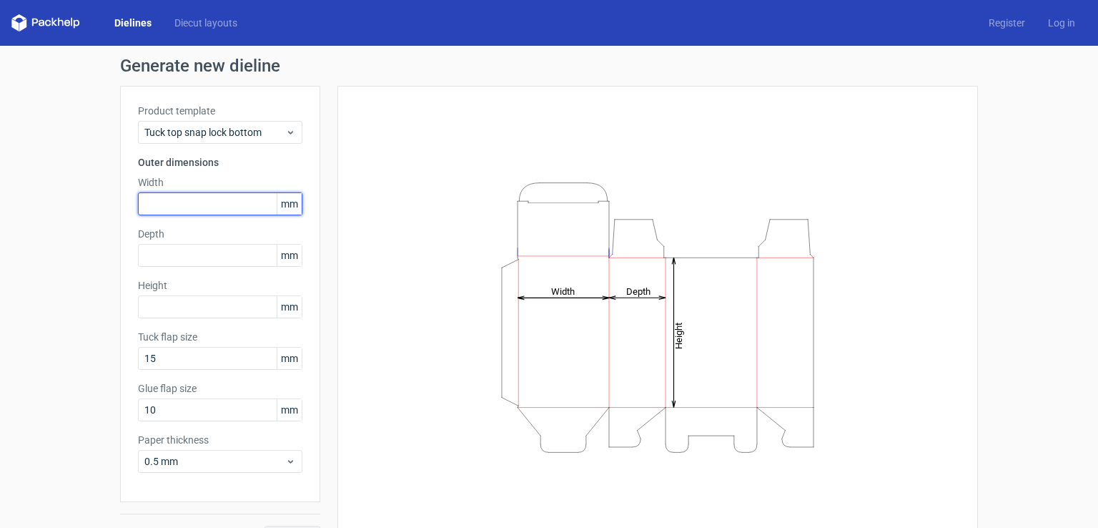
click at [209, 206] on input "text" at bounding box center [220, 203] width 164 height 23
click at [134, 27] on link "Dielines" at bounding box center [133, 23] width 60 height 14
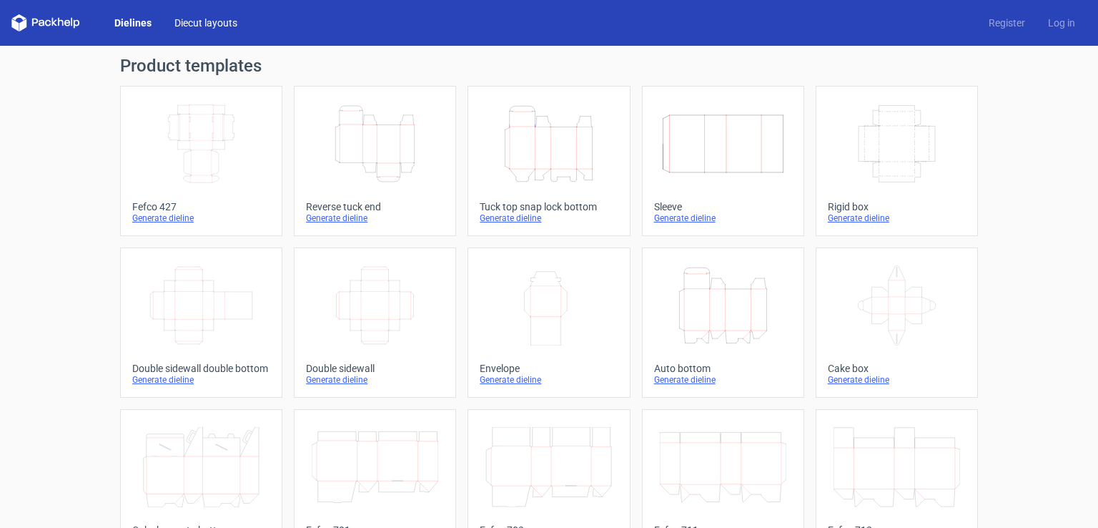
click at [197, 25] on link "Diecut layouts" at bounding box center [206, 23] width 86 height 14
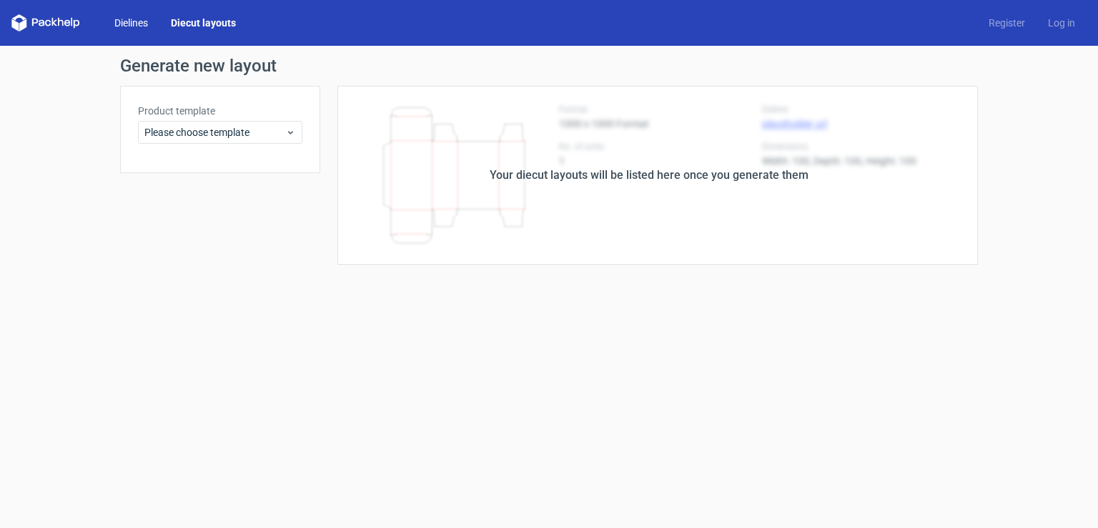
click at [132, 18] on link "Dielines" at bounding box center [131, 23] width 56 height 14
